Goal: Information Seeking & Learning: Learn about a topic

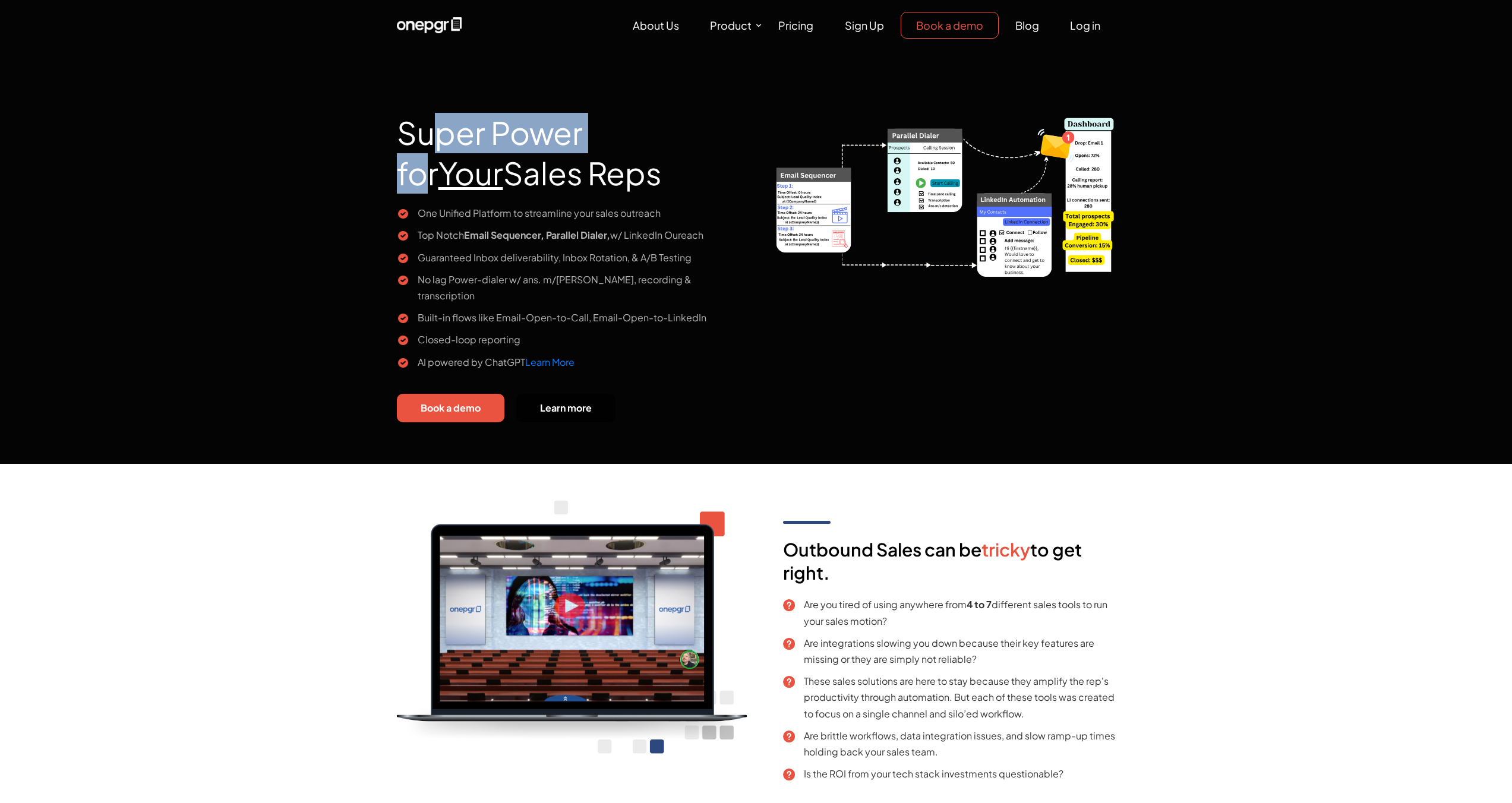
click at [609, 134] on h1 "Super Power for Your Sales Reps" at bounding box center [571, 145] width 350 height 122
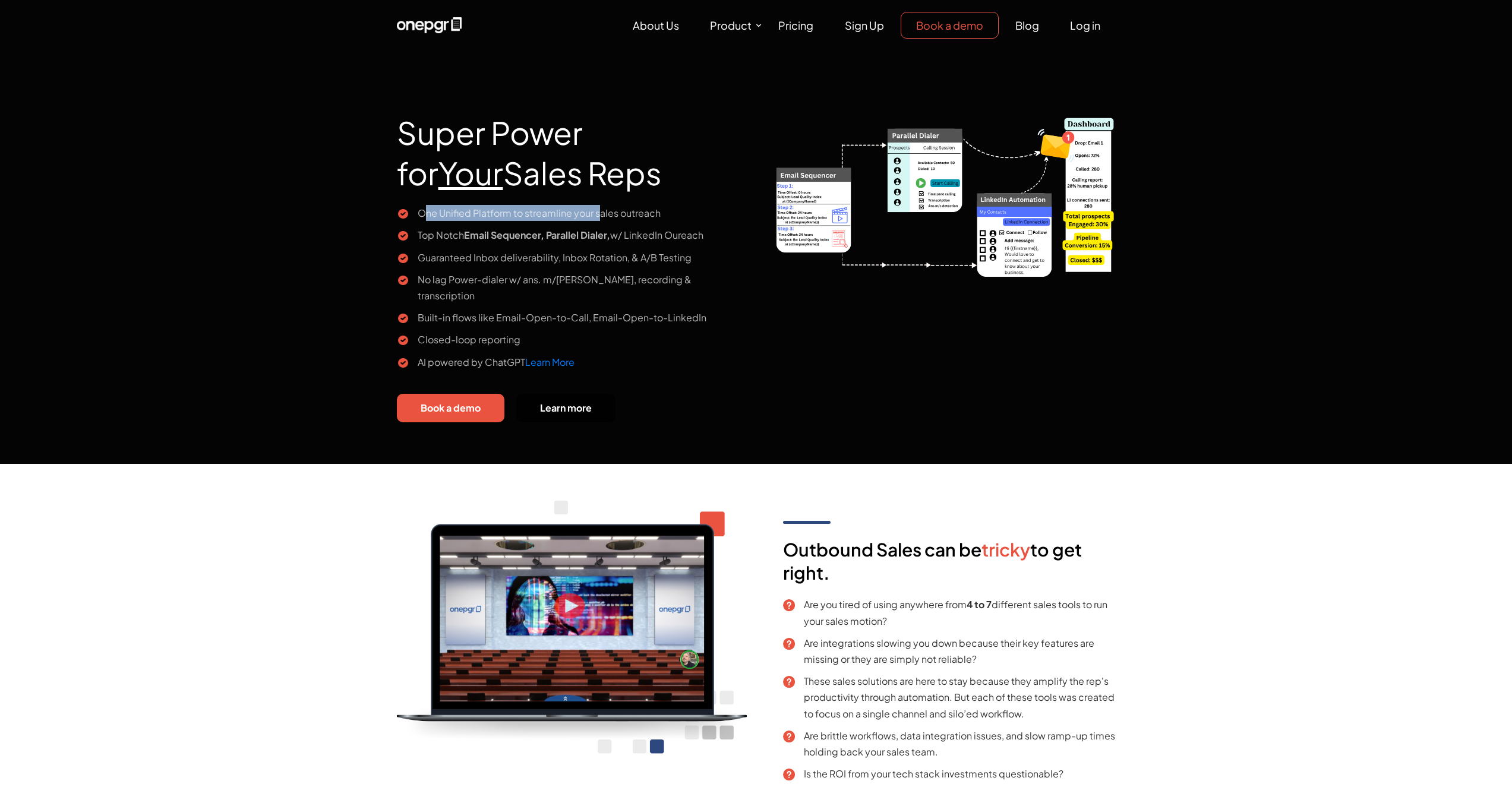
drag, startPoint x: 423, startPoint y: 208, endPoint x: 597, endPoint y: 212, distance: 174.0
click at [597, 212] on li "One Unified Platform to streamline your sales outreach" at bounding box center [571, 212] width 350 height 16
drag, startPoint x: 440, startPoint y: 241, endPoint x: 609, endPoint y: 240, distance: 169.0
click at [609, 240] on li "Top Notch Email Sequencer, Parallel Dialer, w/ LinkedIn Oureach" at bounding box center [571, 235] width 350 height 16
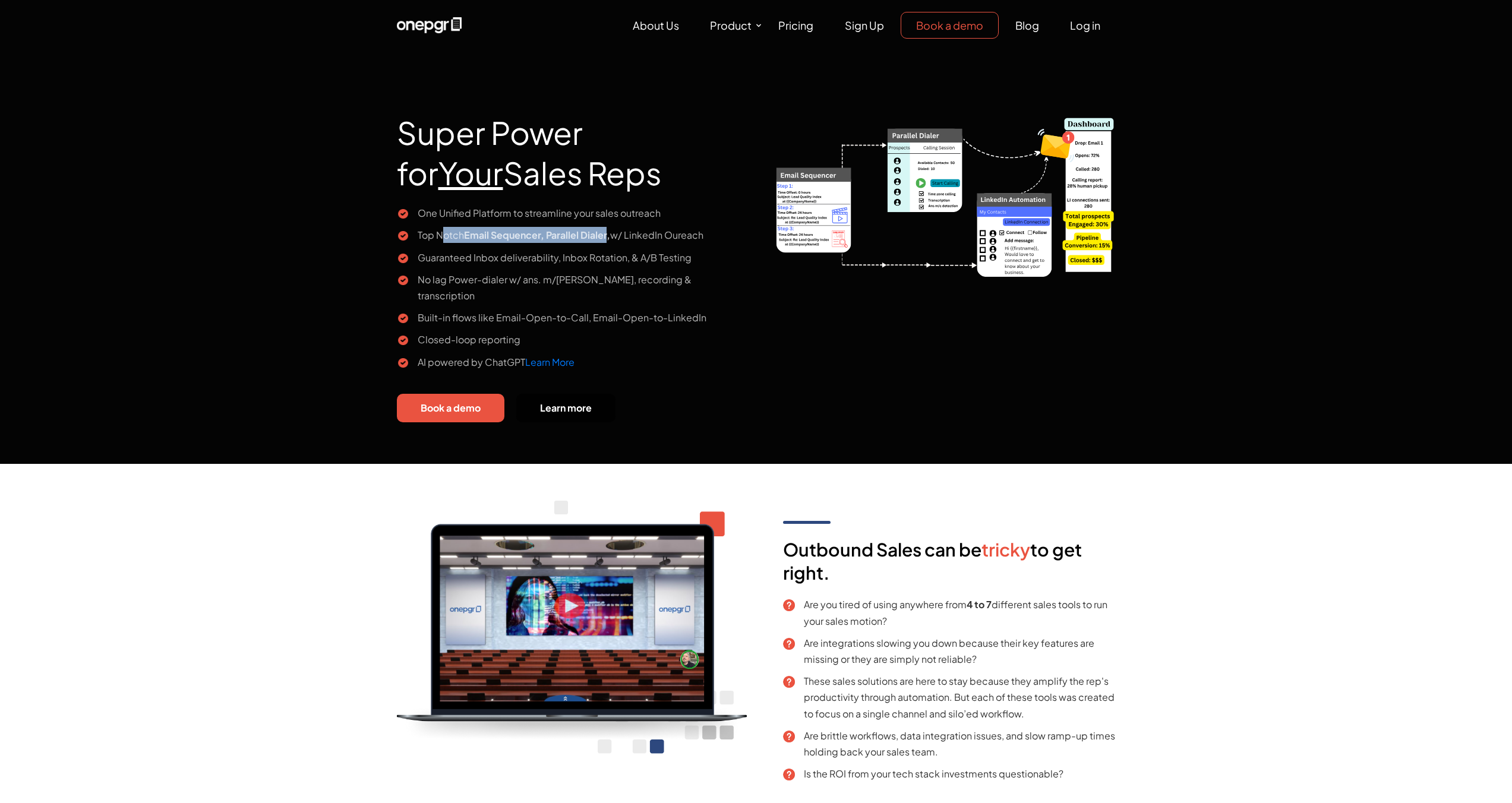
click at [609, 240] on b "Email Sequencer, Parallel Dialer," at bounding box center [537, 234] width 147 height 12
drag, startPoint x: 448, startPoint y: 257, endPoint x: 618, endPoint y: 257, distance: 170.0
click at [618, 257] on li "Guaranteed Inbox deliverability, Inbox Rotation, & A/B Testing" at bounding box center [571, 257] width 350 height 16
drag, startPoint x: 444, startPoint y: 282, endPoint x: 563, endPoint y: 280, distance: 119.0
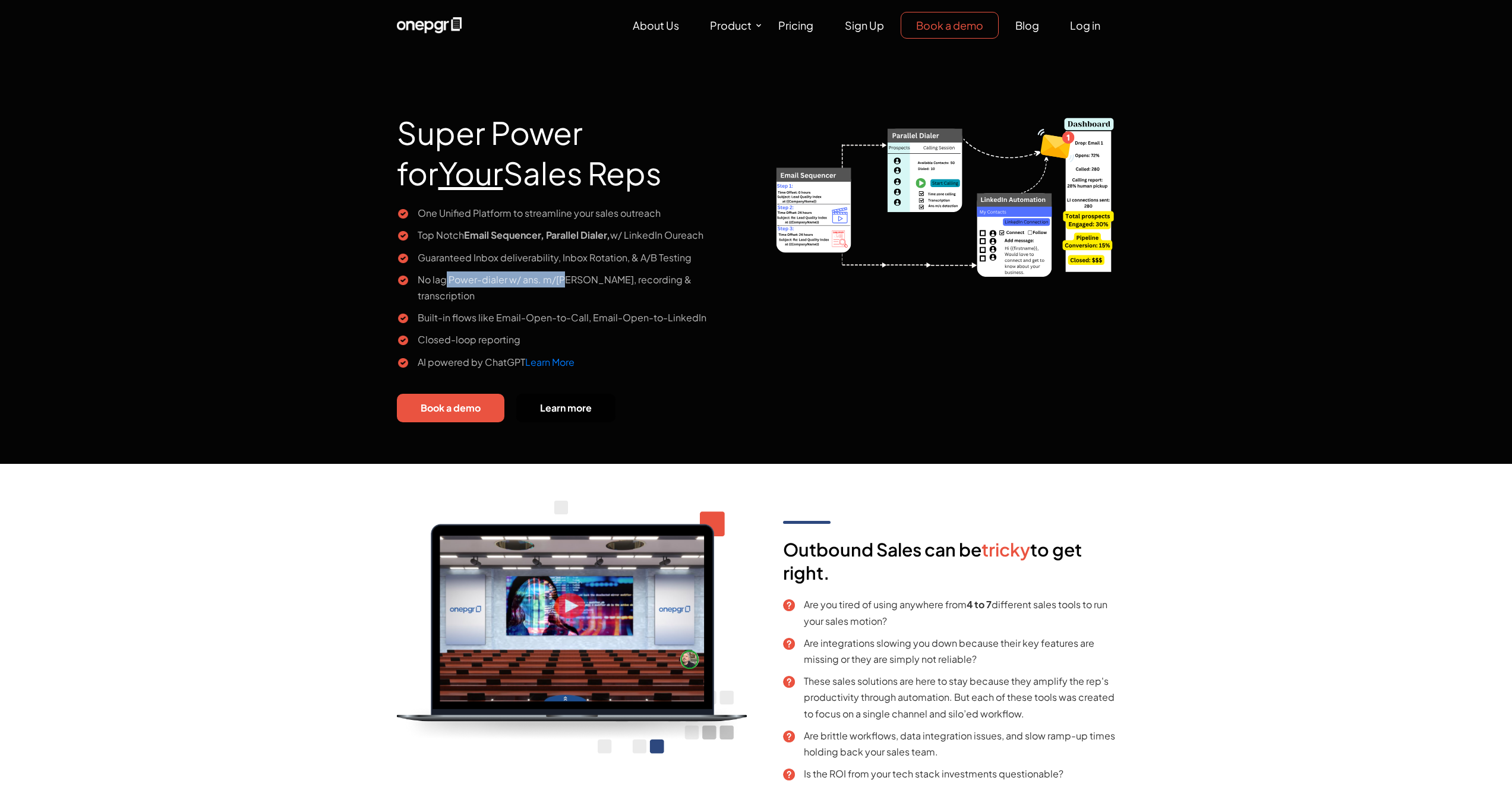
click at [563, 280] on li "No lag Power-dialer w/ ans. m/c detection, recording & transcription" at bounding box center [571, 287] width 350 height 32
drag, startPoint x: 471, startPoint y: 301, endPoint x: 656, endPoint y: 303, distance: 185.0
click at [656, 309] on li "Built-in flows like Email-Open-to-Call, Email-Open-to-LinkedIn" at bounding box center [571, 317] width 350 height 16
drag, startPoint x: 656, startPoint y: 303, endPoint x: 483, endPoint y: 309, distance: 173.1
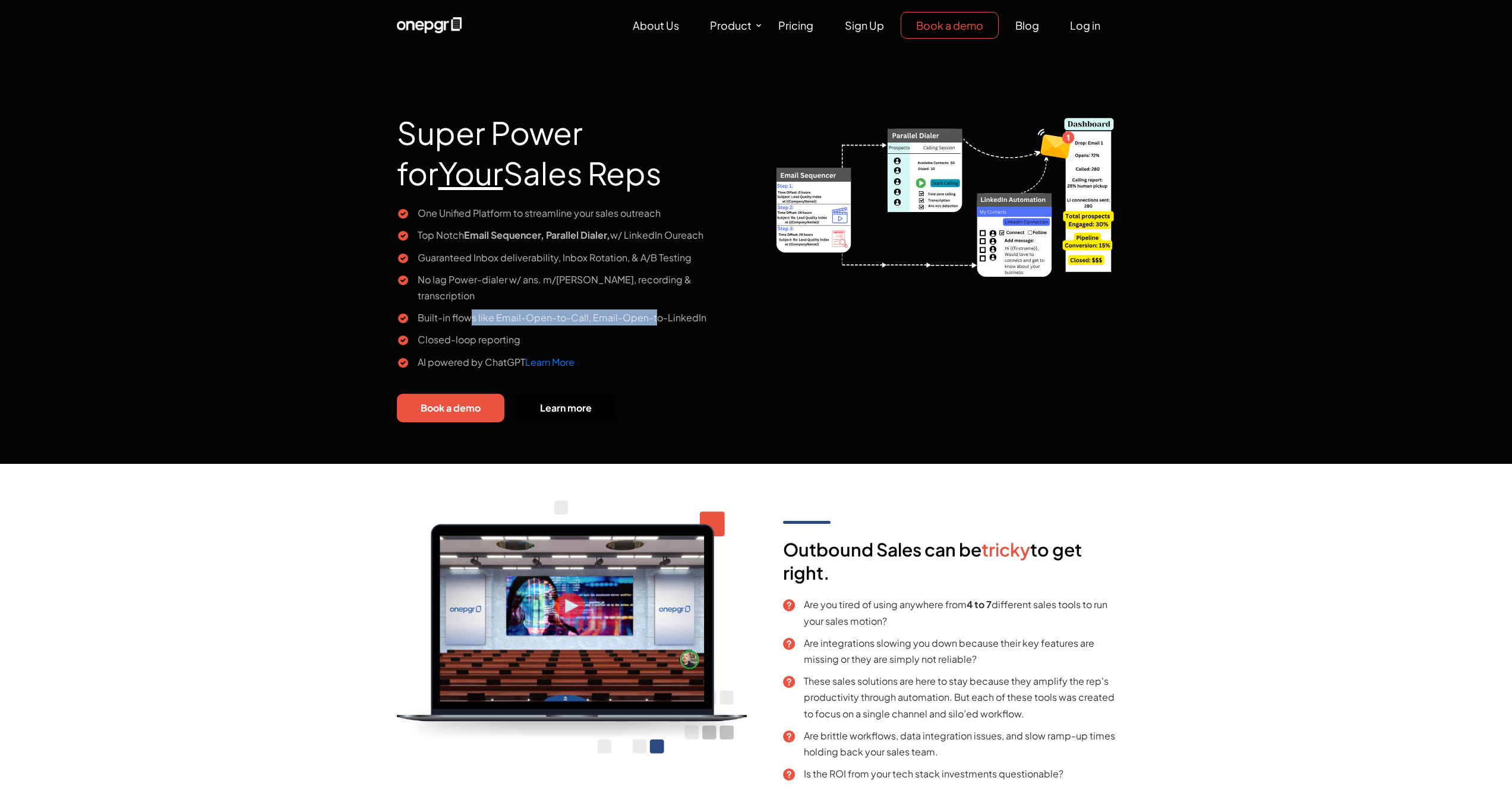
click at [656, 309] on li "Built-in flows like Email-Open-to-Call, Email-Open-to-LinkedIn" at bounding box center [571, 317] width 350 height 16
drag, startPoint x: 453, startPoint y: 321, endPoint x: 497, endPoint y: 323, distance: 44.0
click at [497, 332] on li "Closed-loop reporting" at bounding box center [571, 339] width 350 height 16
drag, startPoint x: 437, startPoint y: 348, endPoint x: 501, endPoint y: 349, distance: 64.0
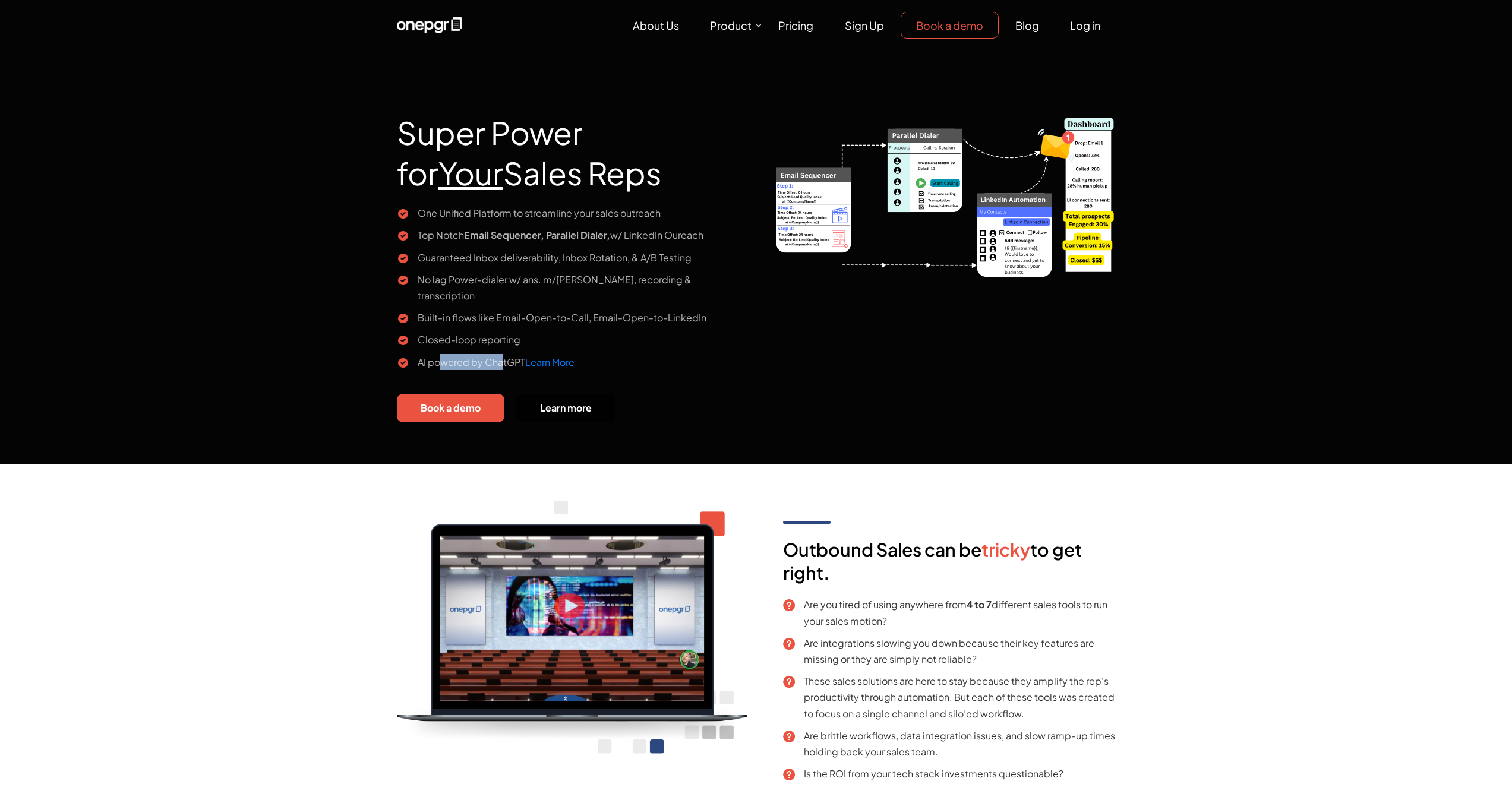
click at [501, 354] on li "AI powered by ChatGPT Learn More" at bounding box center [571, 362] width 350 height 16
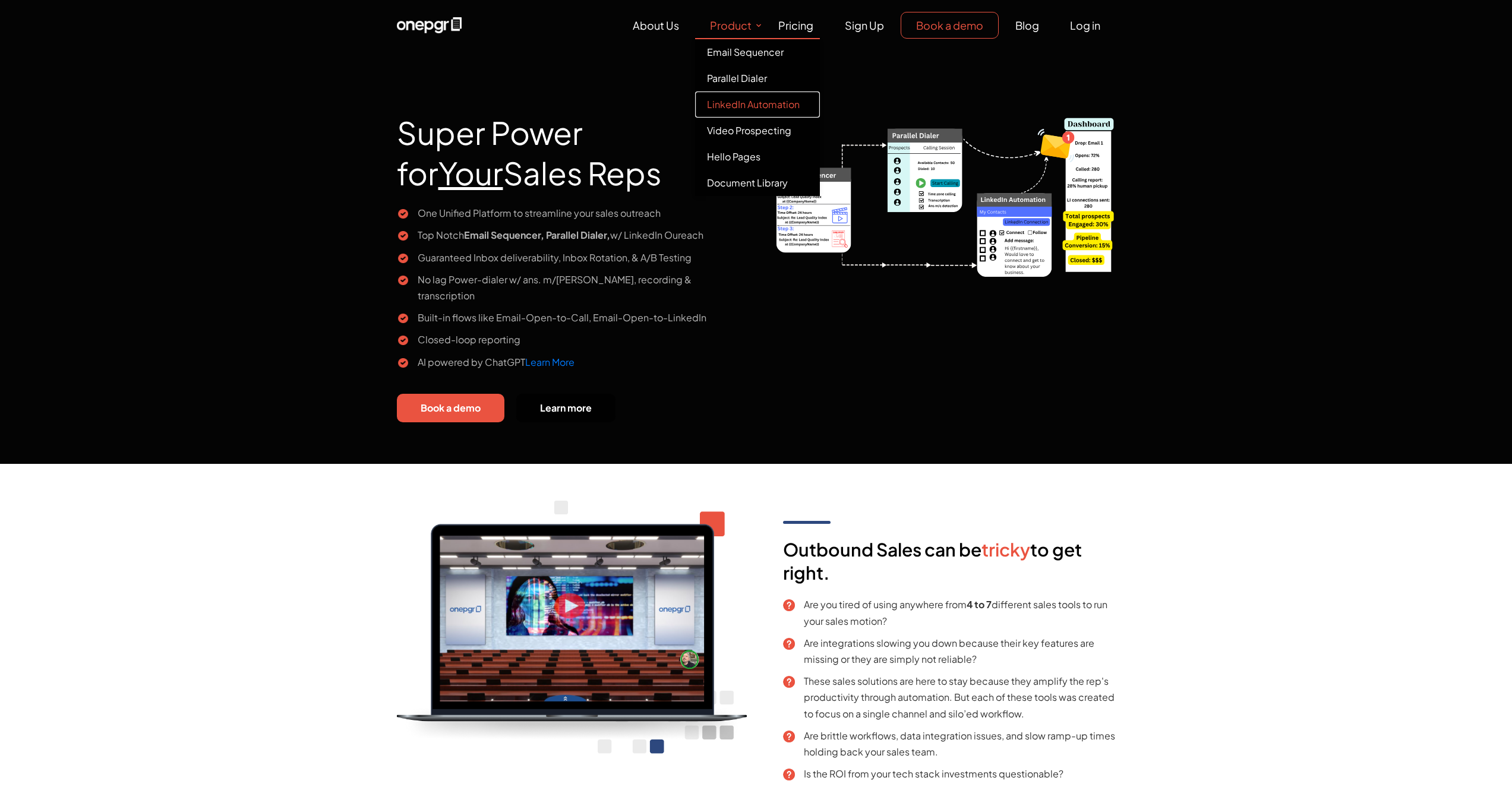
click at [751, 112] on link "LinkedIn Automation" at bounding box center [757, 104] width 125 height 26
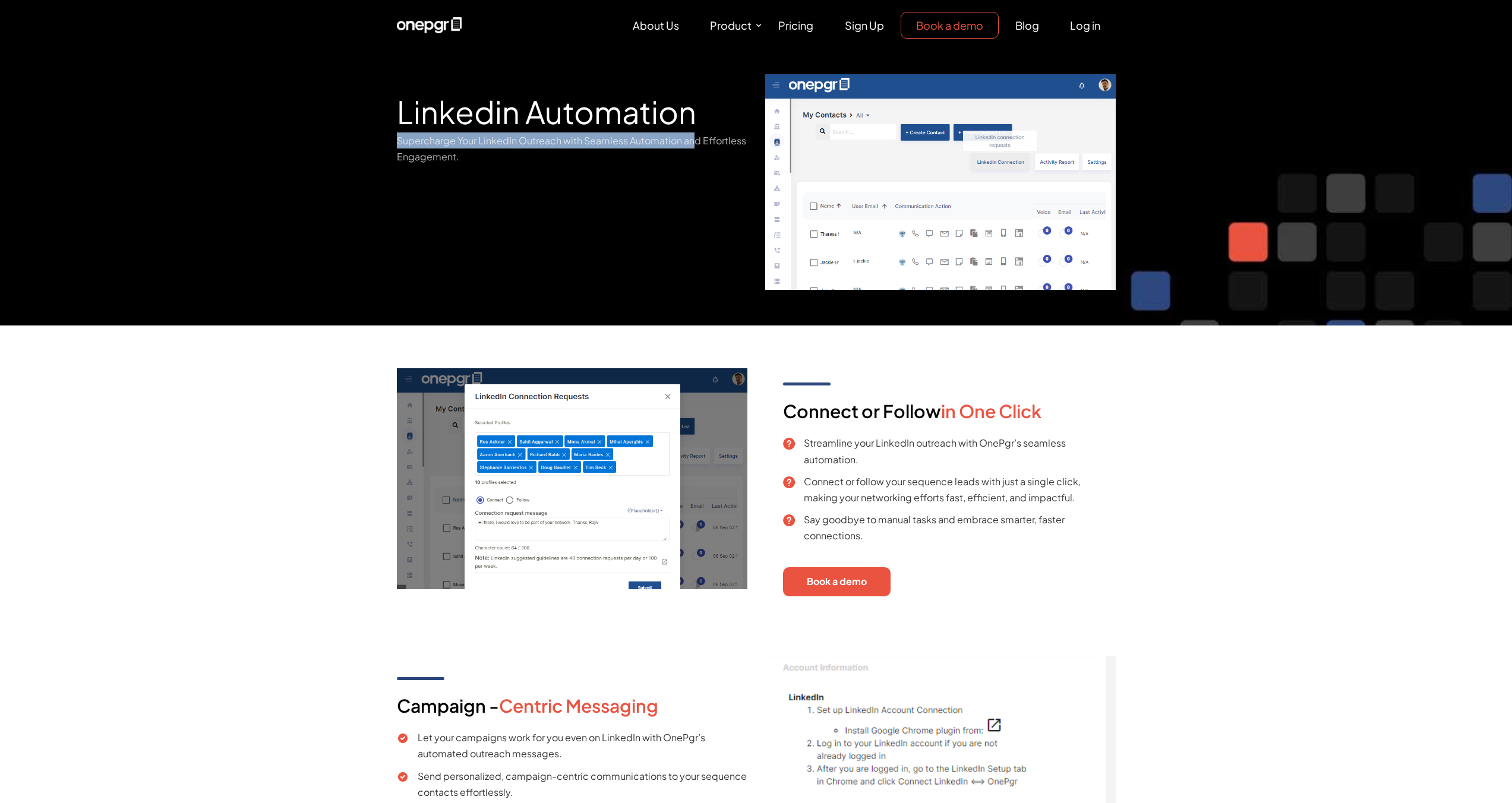
drag, startPoint x: 430, startPoint y: 142, endPoint x: 697, endPoint y: 143, distance: 267.0
click at [697, 143] on p "Supercharge Your LinkedIn Outreach with Seamless Automation and Effortless Enga…" at bounding box center [571, 148] width 350 height 32
click at [697, 142] on p "Supercharge Your LinkedIn Outreach with Seamless Automation and Effortless Enga…" at bounding box center [571, 148] width 350 height 32
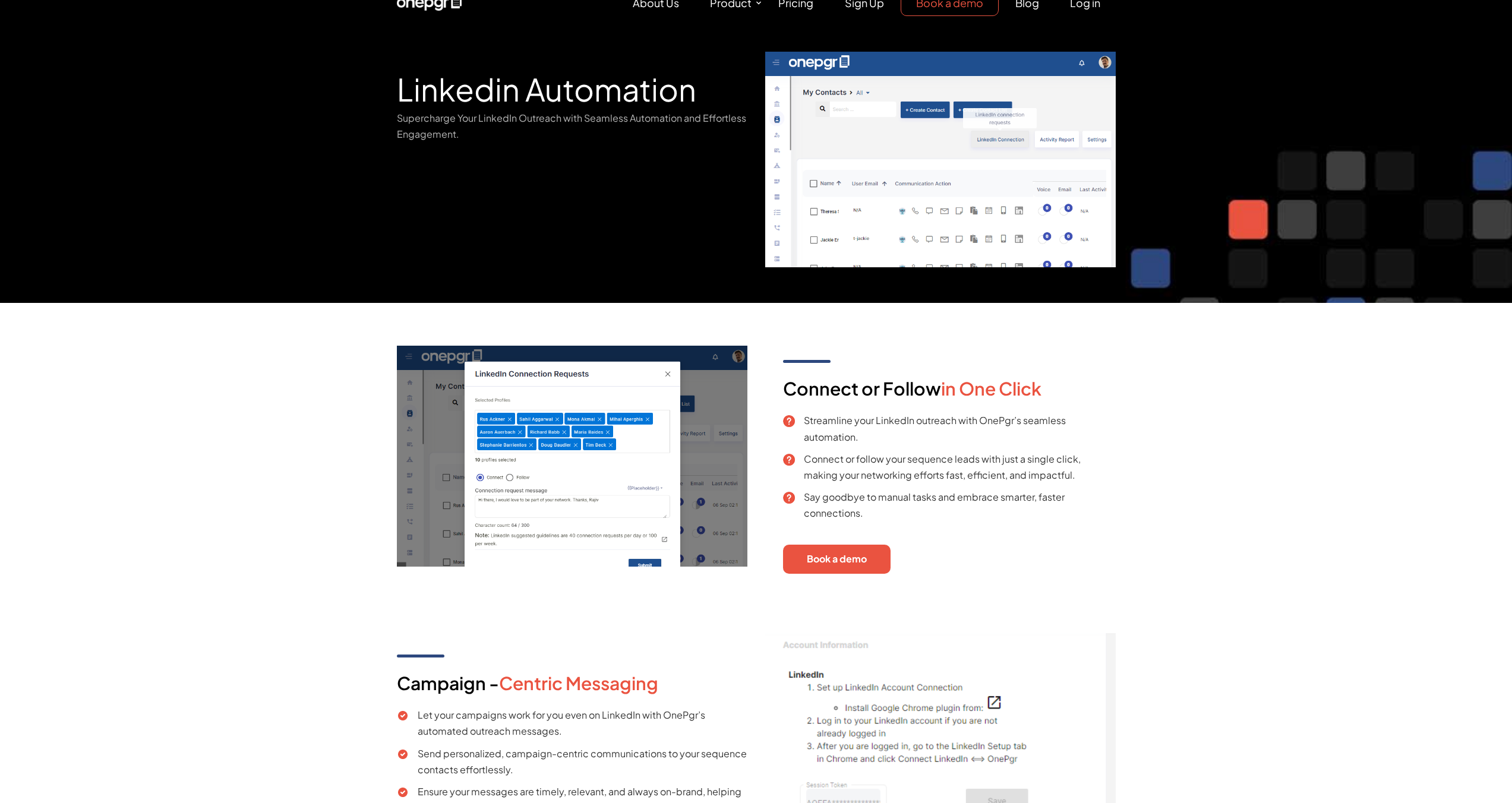
scroll to position [23, 0]
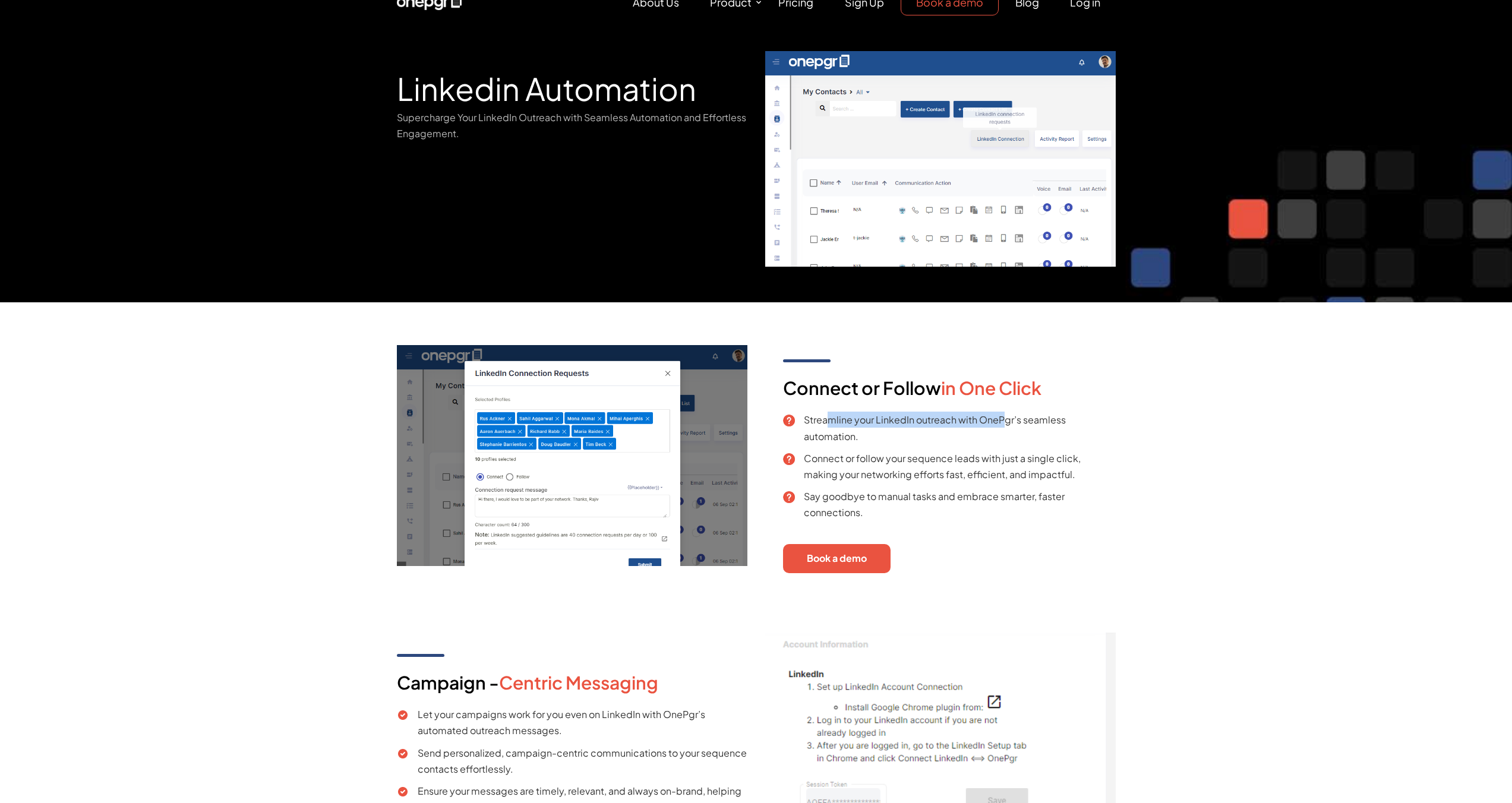
drag, startPoint x: 862, startPoint y: 418, endPoint x: 1001, endPoint y: 421, distance: 139.0
click at [1001, 421] on li "Streamline your LinkedIn outreach with OnePgr’s seamless automation." at bounding box center [949, 427] width 332 height 32
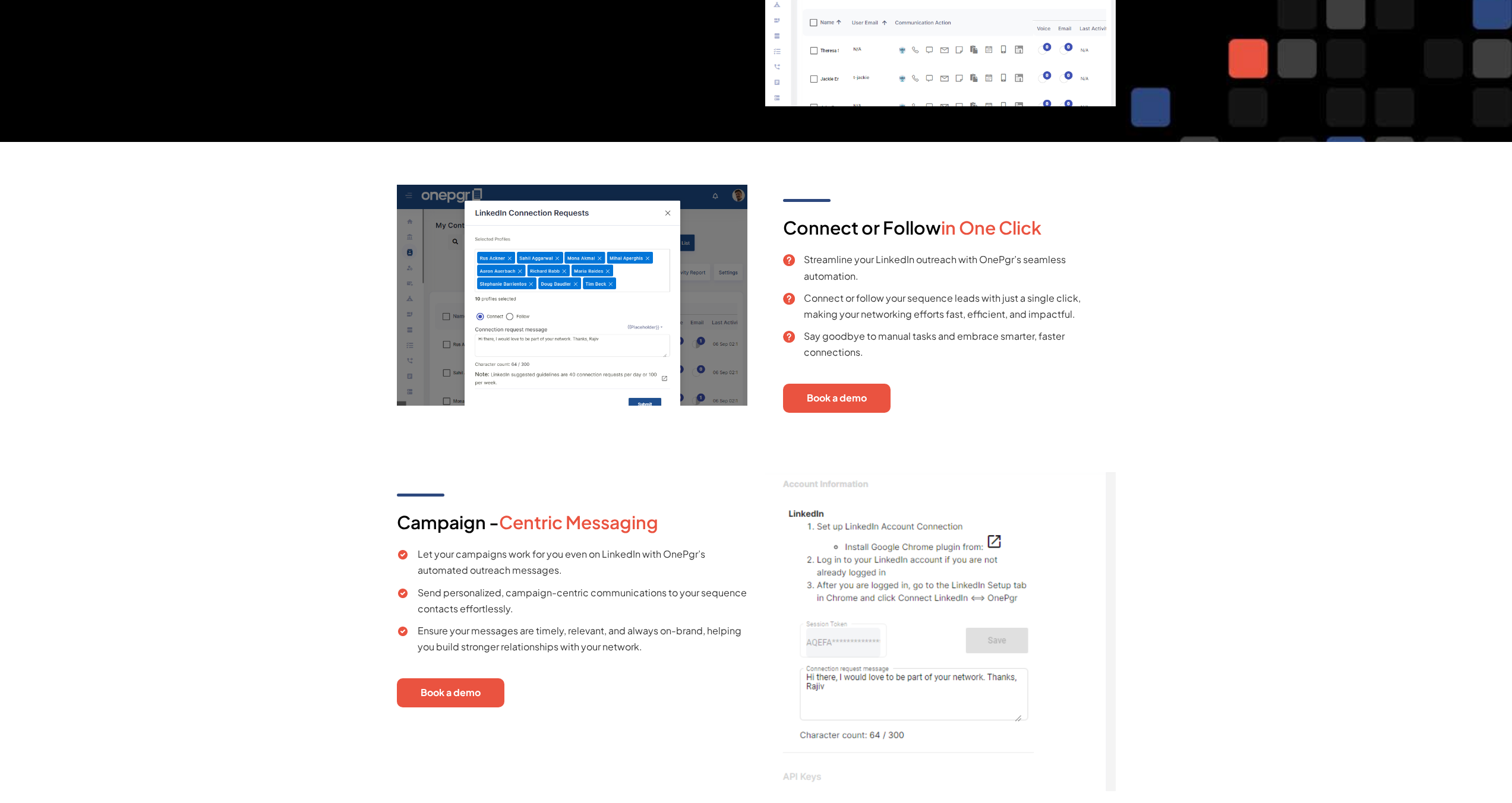
scroll to position [0, 0]
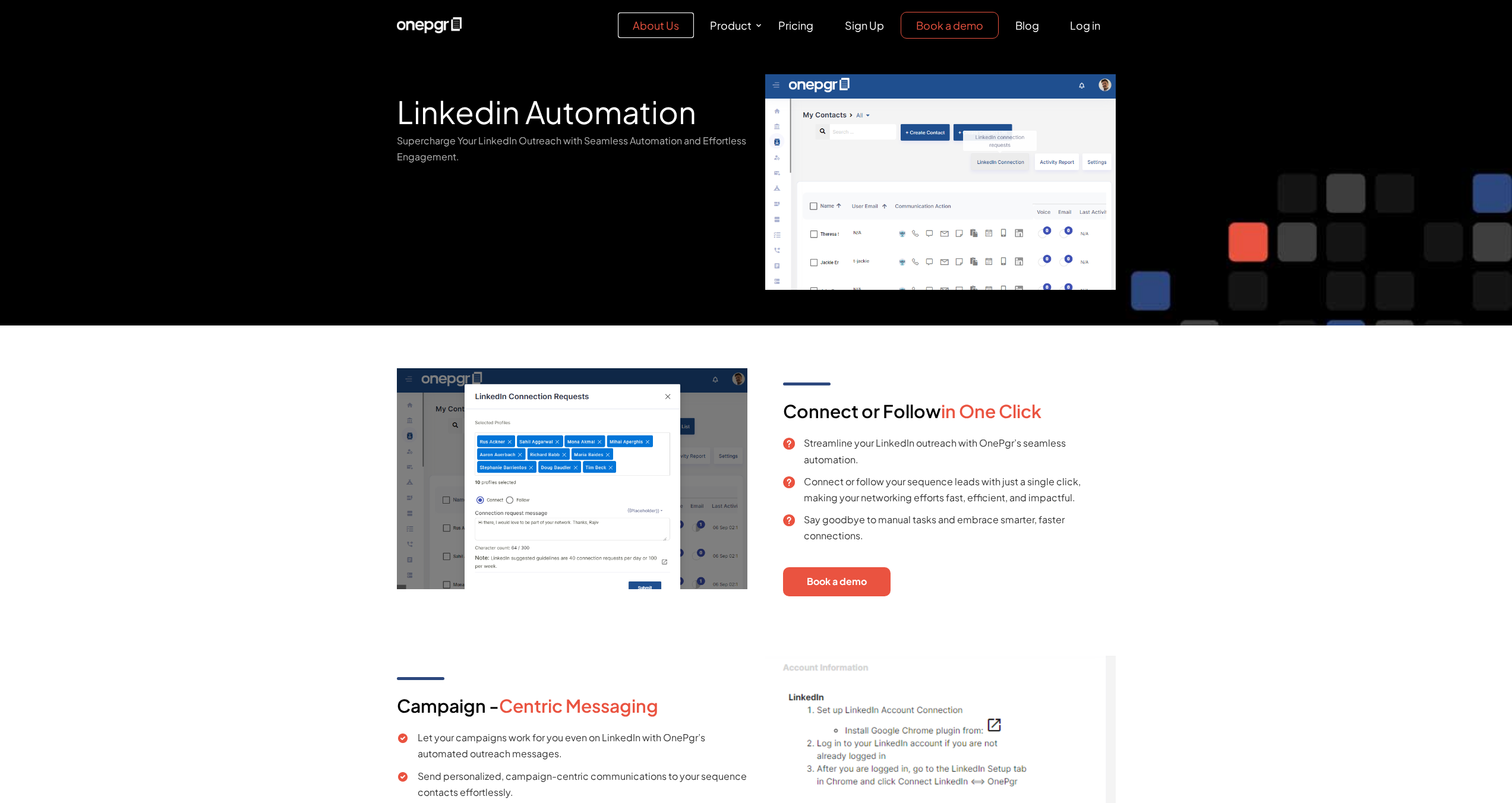
click at [656, 33] on link "About Us" at bounding box center [656, 24] width 76 height 25
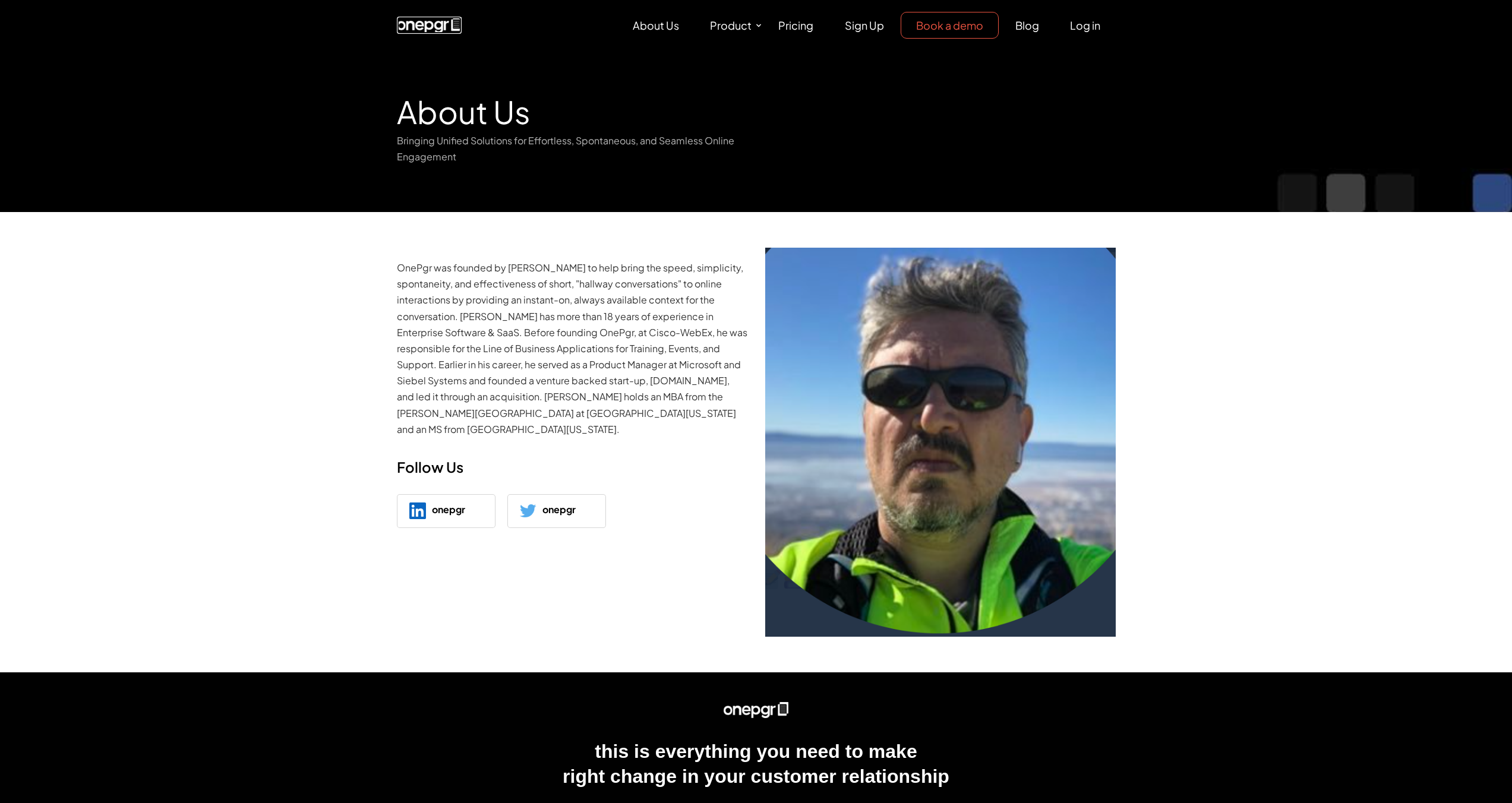
click at [430, 27] on img at bounding box center [428, 25] width 65 height 17
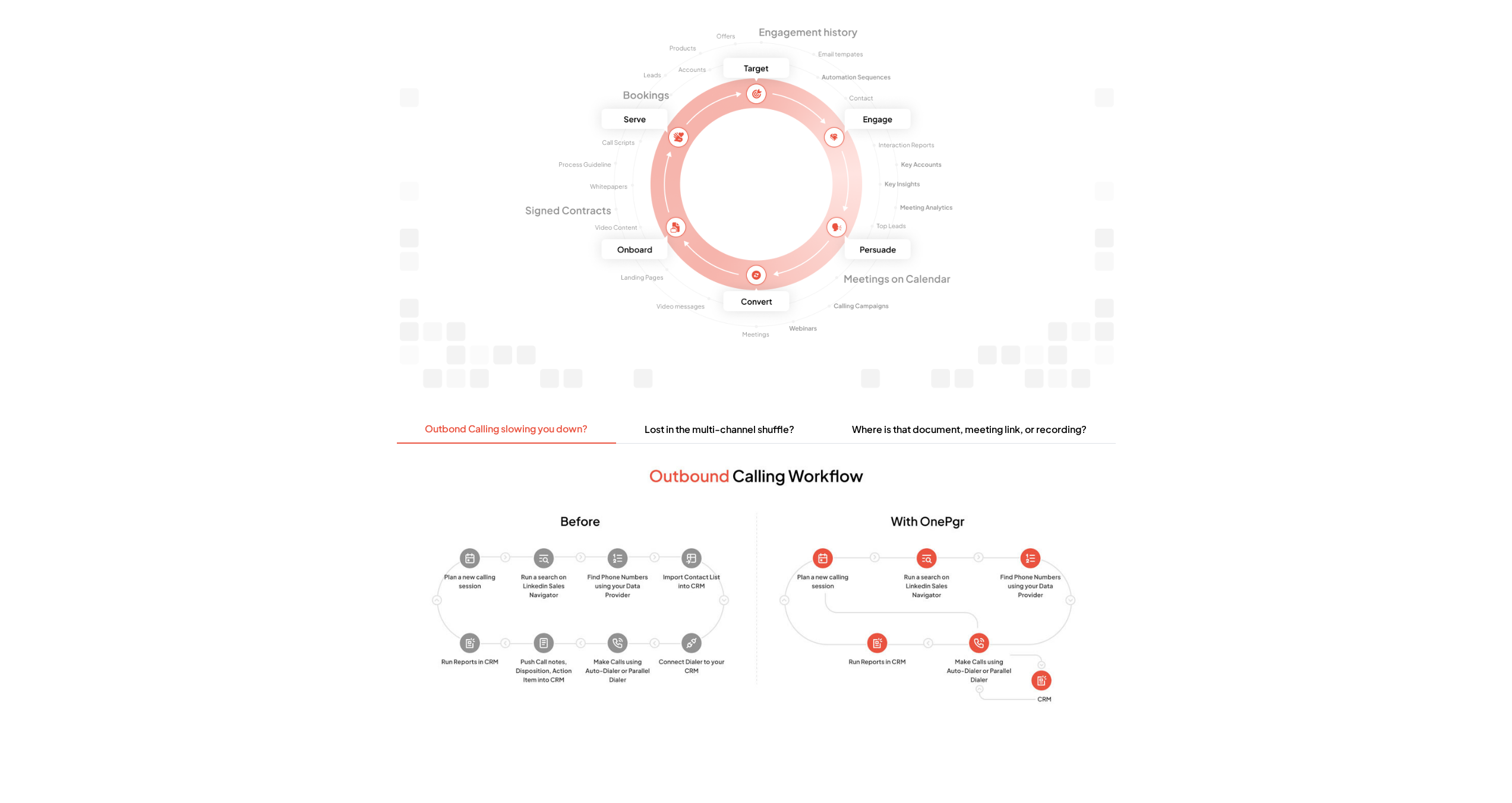
scroll to position [1275, 0]
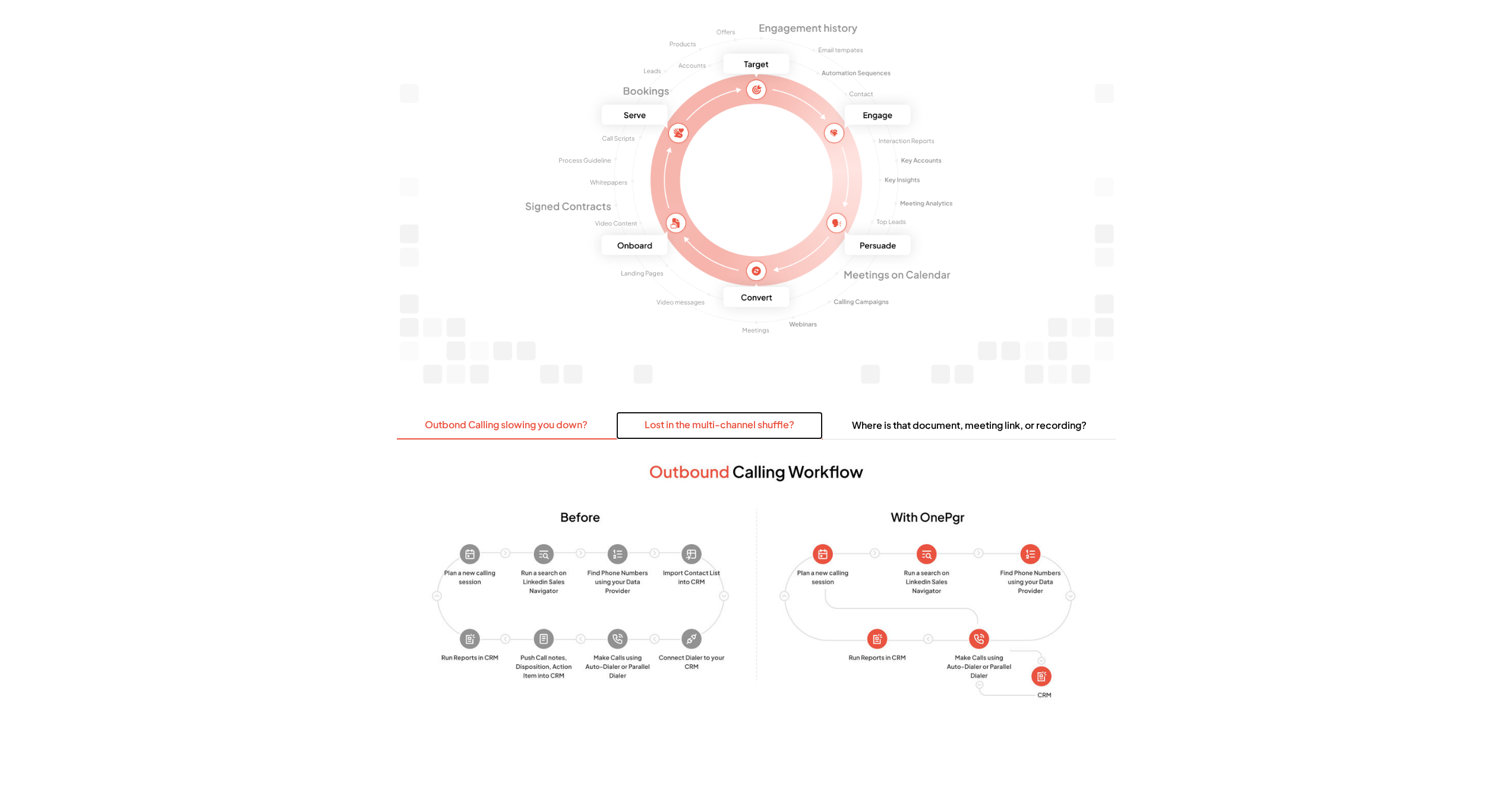
click at [660, 412] on link "Lost in the multi-channel shuffle?" at bounding box center [719, 425] width 207 height 28
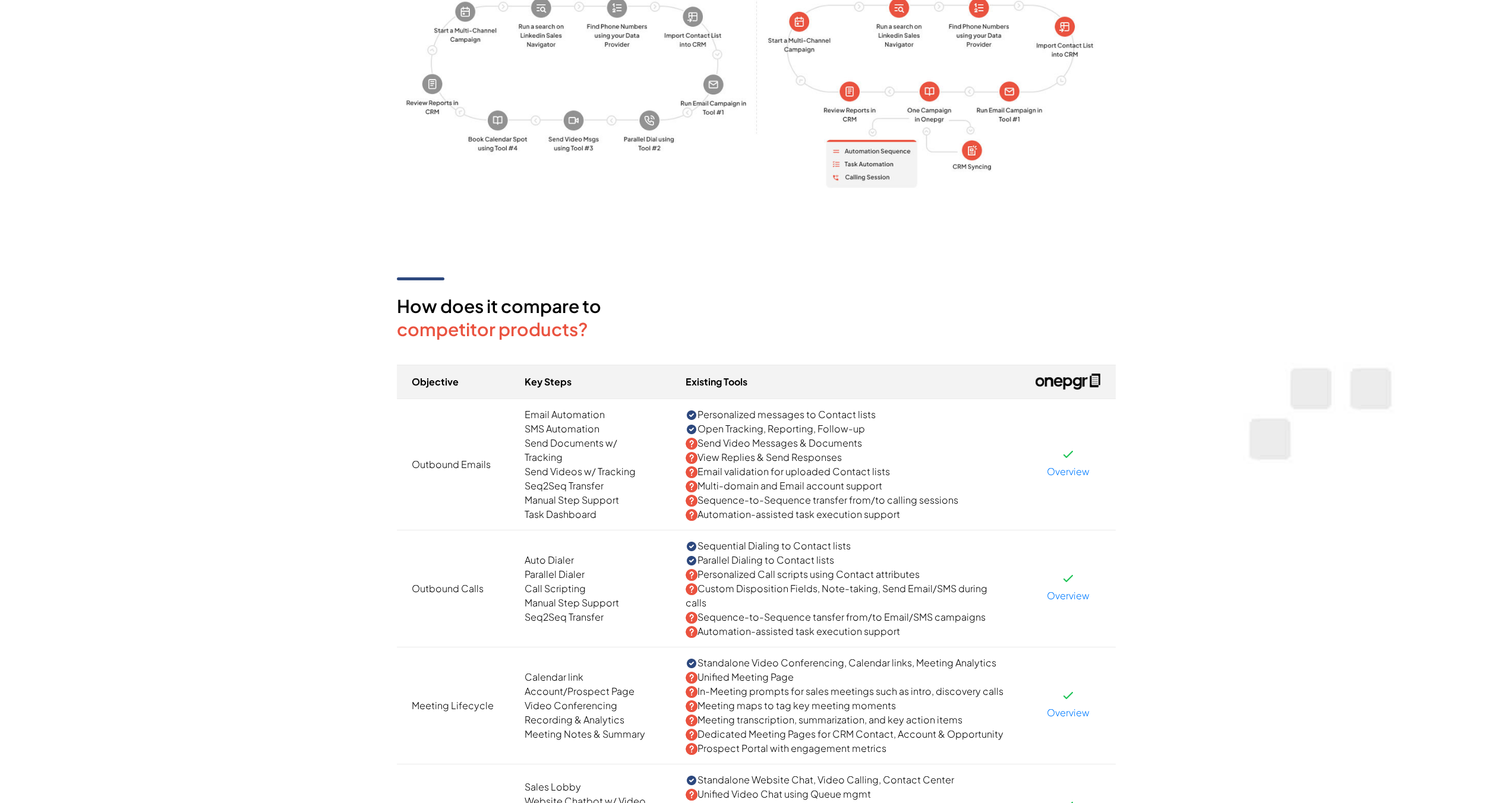
scroll to position [1820, 0]
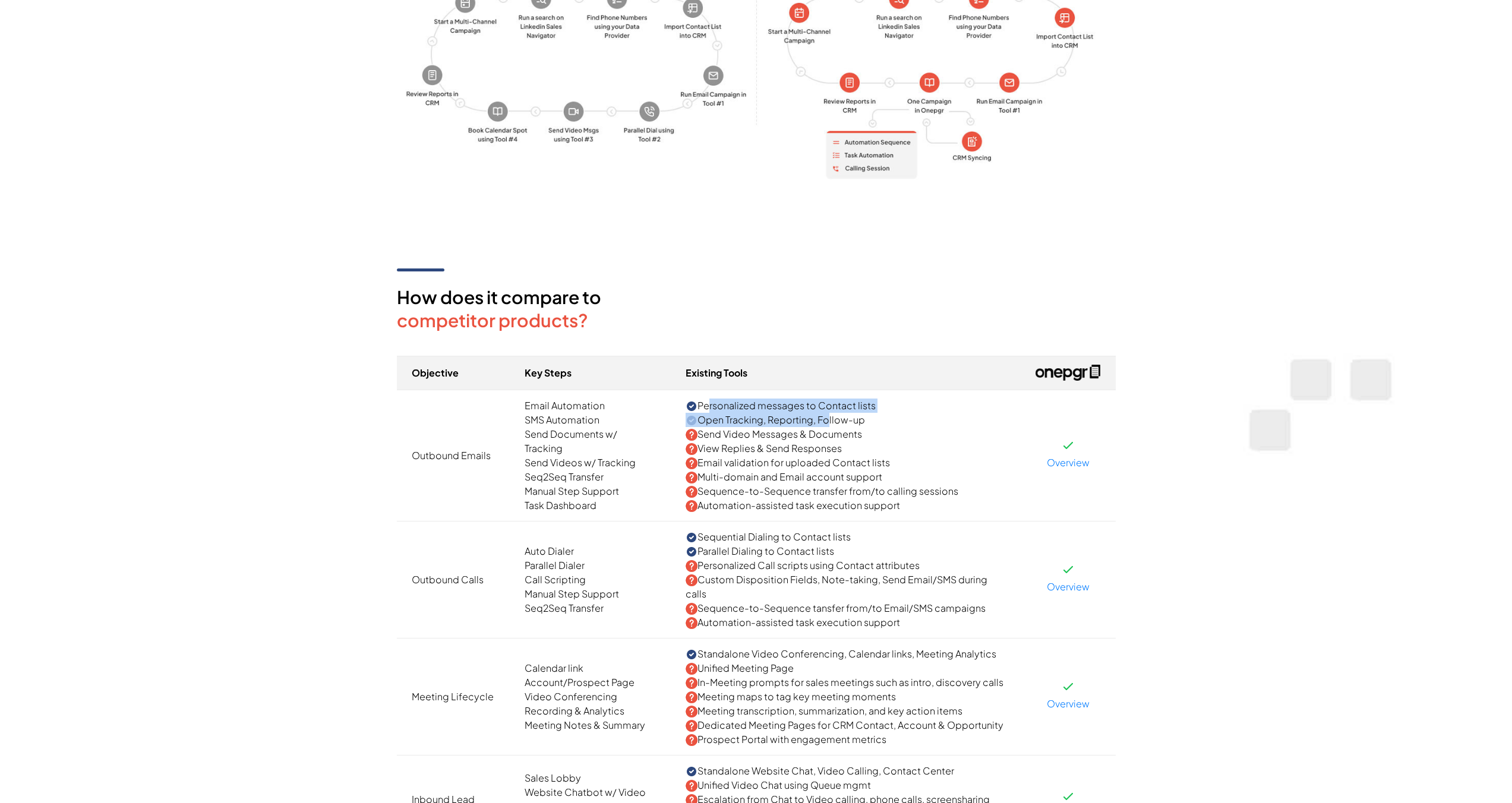
drag, startPoint x: 703, startPoint y: 389, endPoint x: 822, endPoint y: 400, distance: 119.5
click at [822, 400] on td "Personalized messages to Contact lists Open Tracking, Reporting, Follow-up Send…" at bounding box center [845, 456] width 350 height 131
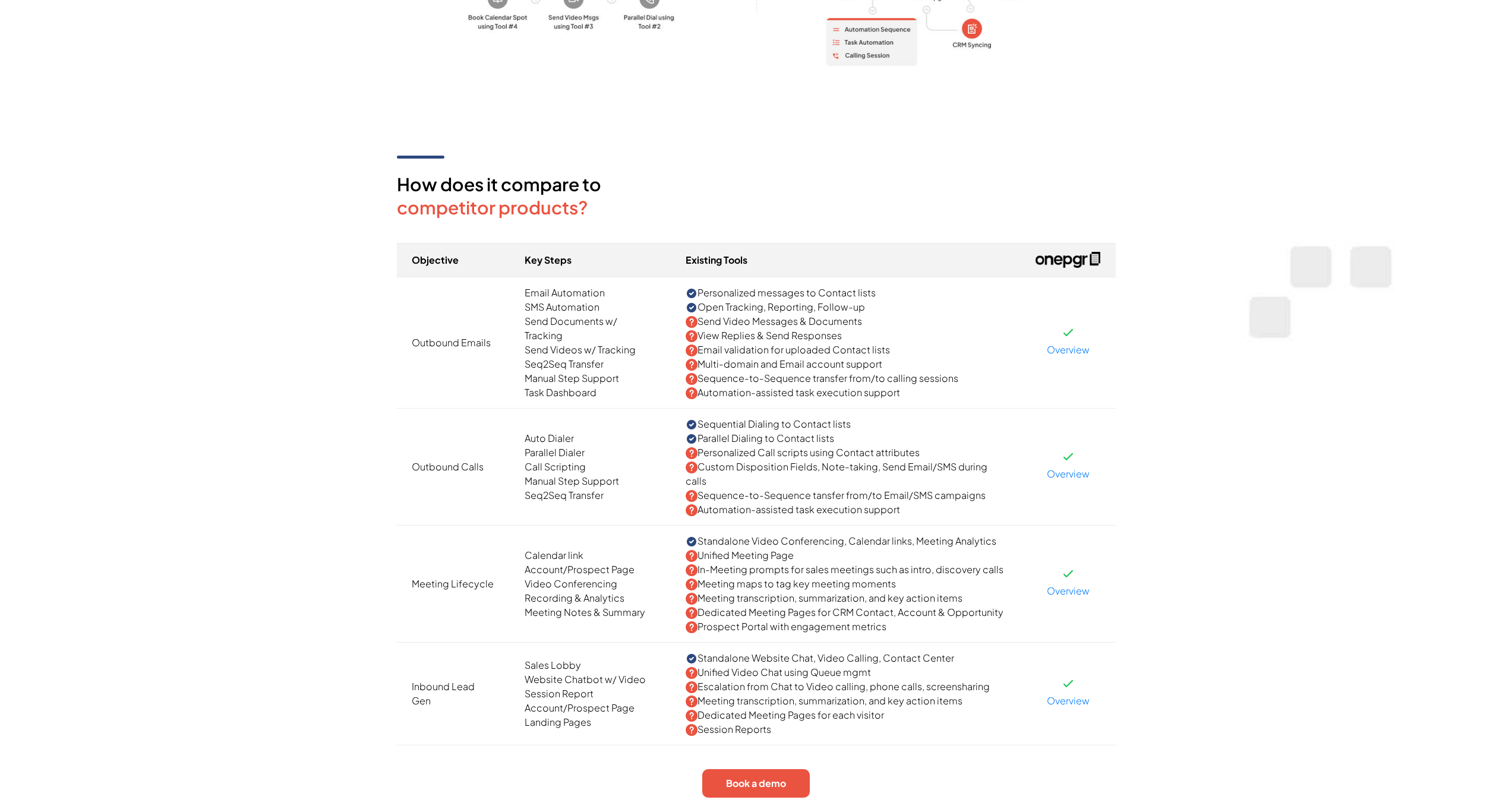
scroll to position [1934, 0]
drag, startPoint x: 704, startPoint y: 638, endPoint x: 781, endPoint y: 661, distance: 80.4
click at [781, 661] on td "Standalone Website Chat, Video Calling, Contact Center Unified Video Chat using…" at bounding box center [845, 692] width 350 height 102
drag, startPoint x: 533, startPoint y: 280, endPoint x: 582, endPoint y: 349, distance: 84.6
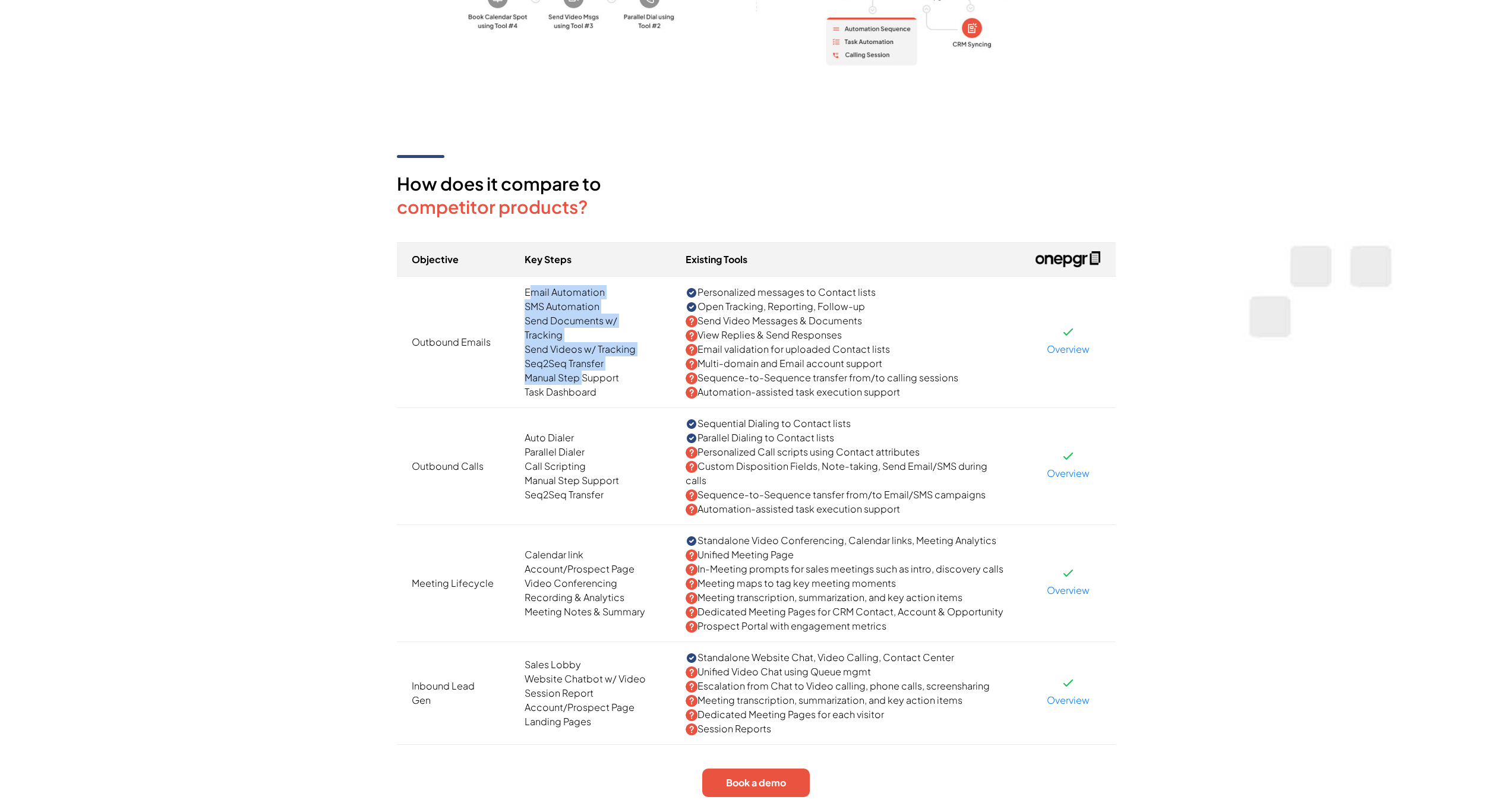
click at [582, 348] on td "Email Automation SMS Automation Send Documents w/ Tracking Send Videos w/ Track…" at bounding box center [591, 342] width 162 height 131
click at [582, 349] on td "Email Automation SMS Automation Send Documents w/ Tracking Send Videos w/ Track…" at bounding box center [591, 342] width 162 height 131
drag, startPoint x: 533, startPoint y: 416, endPoint x: 564, endPoint y: 471, distance: 63.1
click at [564, 471] on td "Auto Dialer Parallel Dialer Call Scripting Manual Step Support Seq2Seq Transfer" at bounding box center [591, 466] width 162 height 117
click at [565, 471] on td "Auto Dialer Parallel Dialer Call Scripting Manual Step Support Seq2Seq Transfer" at bounding box center [591, 466] width 162 height 117
